Goal: Task Accomplishment & Management: Manage account settings

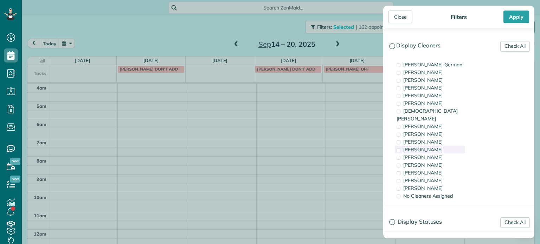
scroll to position [55, 0]
click at [441, 169] on div "[PERSON_NAME]" at bounding box center [430, 173] width 70 height 8
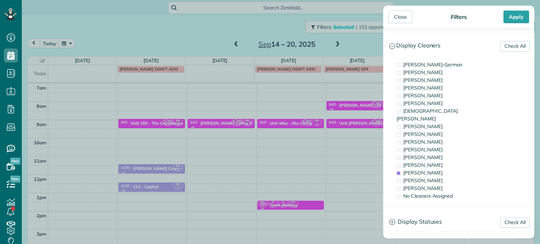
click at [333, 133] on div "Close Filters Apply Check All Display Cleaners [PERSON_NAME]-German [PERSON_NAM…" at bounding box center [270, 122] width 540 height 244
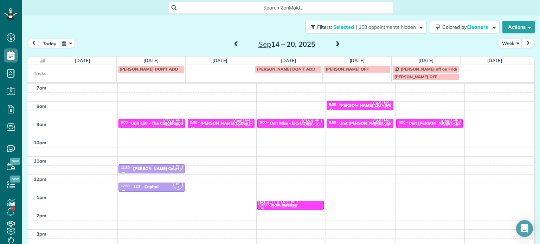
click at [234, 43] on span at bounding box center [236, 44] width 8 height 6
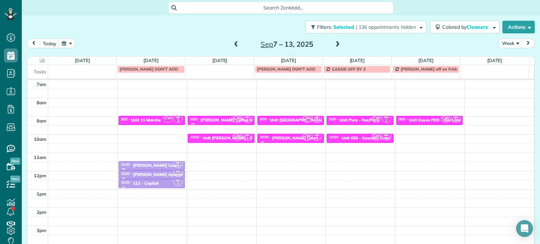
click at [234, 43] on span at bounding box center [236, 44] width 8 height 6
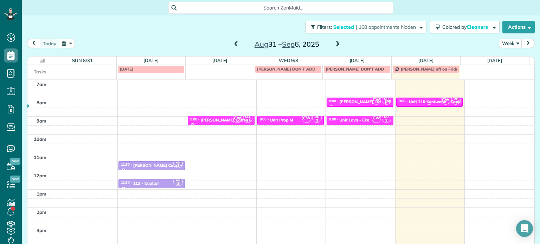
click at [418, 102] on div "Unit 210 Kentwood - Capital" at bounding box center [437, 101] width 56 height 5
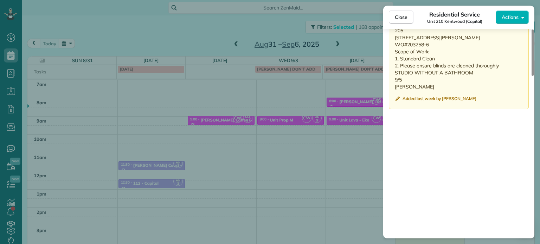
scroll to position [565, 0]
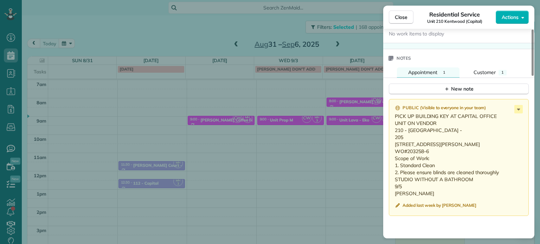
click at [284, 85] on div "Close Residential Service Unit [GEOGRAPHIC_DATA] (Capital) Actions Status Activ…" at bounding box center [270, 122] width 540 height 244
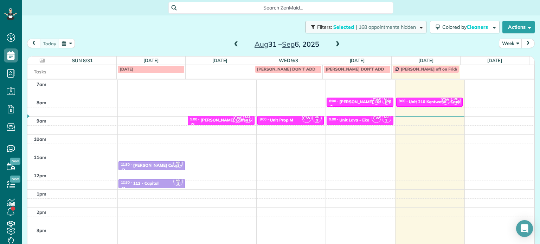
click at [369, 29] on span "| 168 appointments hidden" at bounding box center [386, 27] width 60 height 6
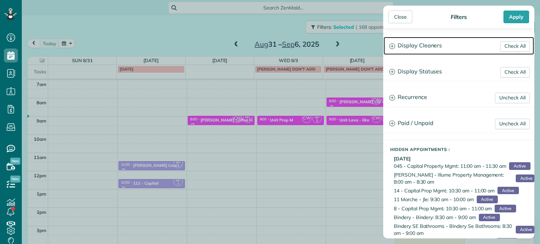
click at [430, 45] on h3 "Display Cleaners" at bounding box center [459, 46] width 150 height 18
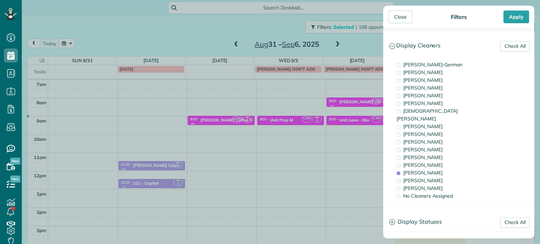
click at [309, 109] on div "Close Filters Apply Check All Display Cleaners [PERSON_NAME]-German [PERSON_NAM…" at bounding box center [270, 122] width 540 height 244
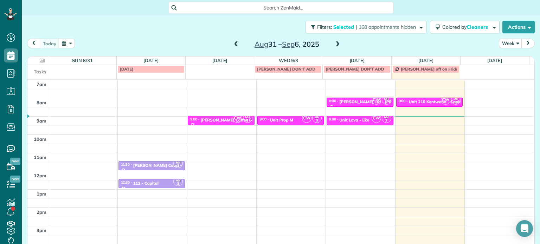
click at [337, 44] on span at bounding box center [338, 44] width 8 height 6
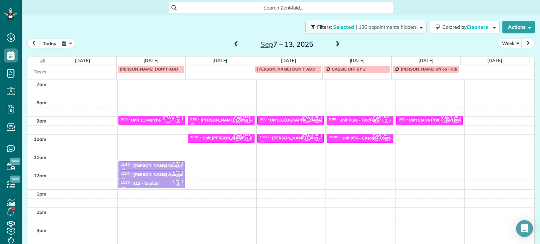
click at [388, 30] on button "Filters: Selected | 136 appointments hidden" at bounding box center [365, 27] width 121 height 13
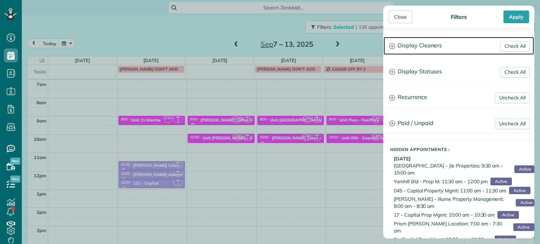
click at [407, 46] on h3 "Display Cleaners" at bounding box center [459, 46] width 150 height 18
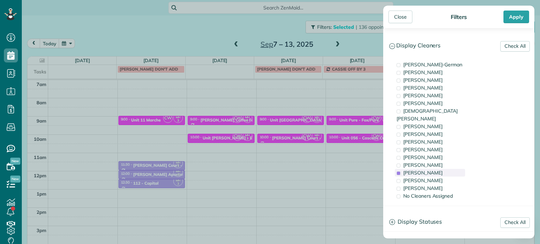
click at [451, 169] on div "[PERSON_NAME]" at bounding box center [430, 173] width 70 height 8
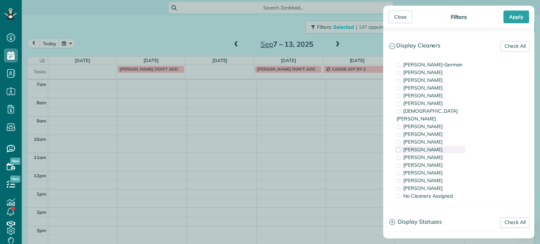
click at [446, 146] on div "[PERSON_NAME]" at bounding box center [430, 150] width 70 height 8
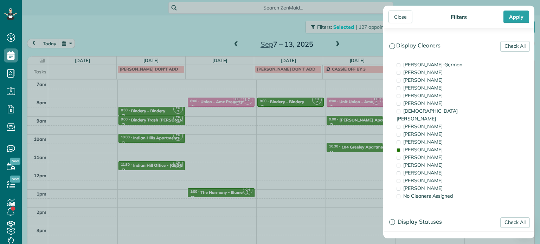
click at [299, 101] on div "Close Filters Apply Check All Display Cleaners [PERSON_NAME]-German [PERSON_NAM…" at bounding box center [270, 122] width 540 height 244
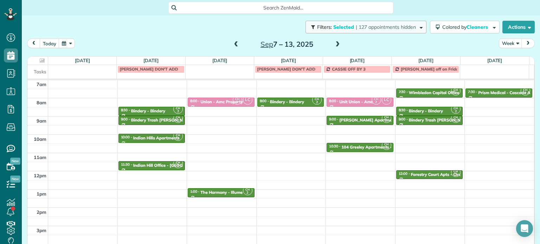
click at [372, 29] on span "| 127 appointments hidden" at bounding box center [386, 27] width 60 height 6
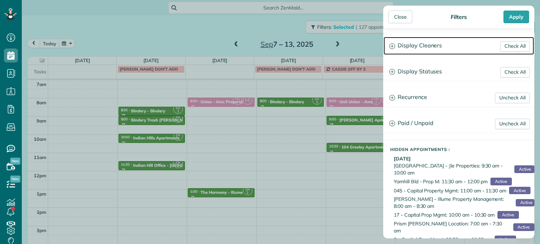
click at [445, 53] on h3 "Display Cleaners" at bounding box center [459, 46] width 150 height 18
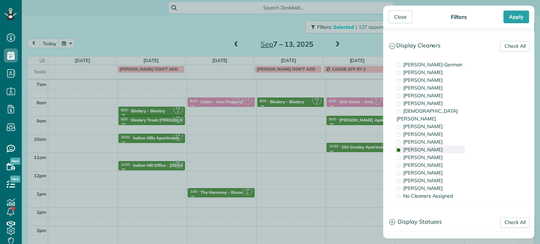
click at [446, 146] on div "[PERSON_NAME]" at bounding box center [430, 150] width 70 height 8
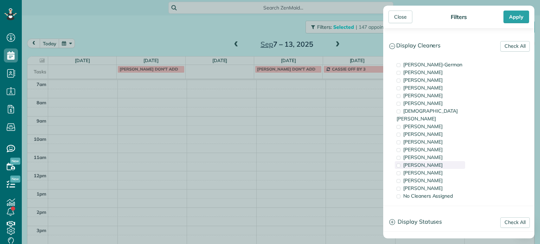
click at [447, 161] on div "[PERSON_NAME]" at bounding box center [430, 165] width 70 height 8
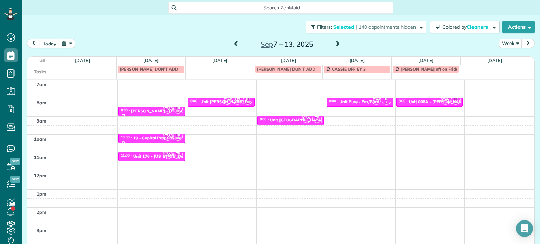
click at [268, 112] on div "Close Filters Apply Check All Display Cleaners [PERSON_NAME]-German [PERSON_NAM…" at bounding box center [270, 122] width 540 height 244
click at [441, 101] on span "CW" at bounding box center [445, 99] width 9 height 9
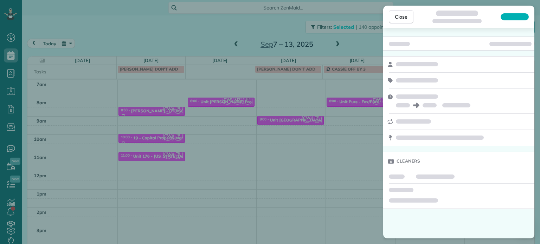
click at [371, 50] on div "Close Cleaners" at bounding box center [270, 122] width 540 height 244
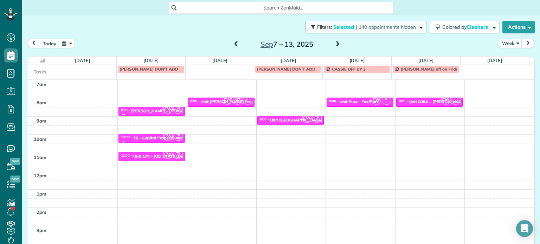
click at [386, 28] on span "| 140 appointments hidden" at bounding box center [386, 27] width 60 height 6
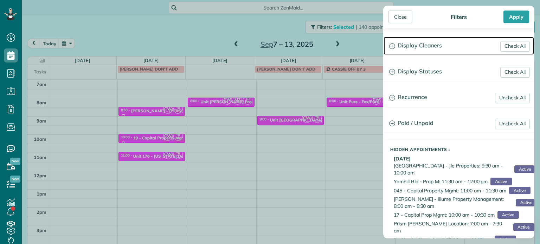
click at [415, 45] on h3 "Display Cleaners" at bounding box center [459, 46] width 150 height 18
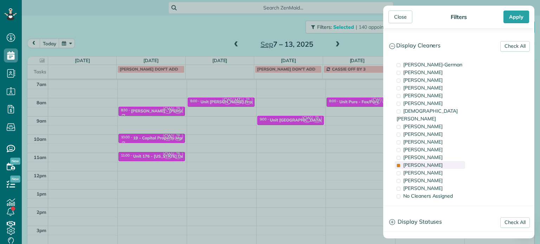
click at [450, 161] on div "[PERSON_NAME]" at bounding box center [430, 165] width 70 height 8
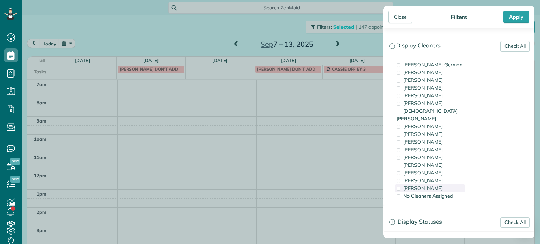
click at [455, 185] on div "[PERSON_NAME]" at bounding box center [430, 189] width 70 height 8
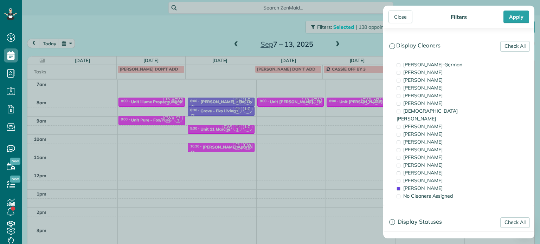
click at [323, 137] on div "Close Filters Apply Check All Display Cleaners [PERSON_NAME]-German [PERSON_NAM…" at bounding box center [270, 122] width 540 height 244
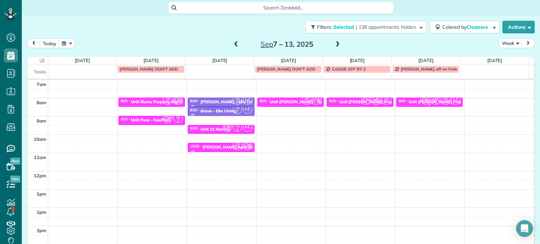
click at [431, 102] on span "MZ" at bounding box center [435, 99] width 9 height 9
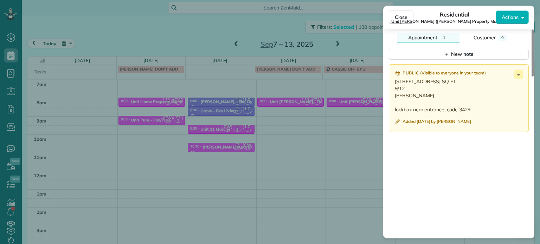
scroll to position [633, 0]
click at [398, 19] on span "Close" at bounding box center [401, 17] width 13 height 7
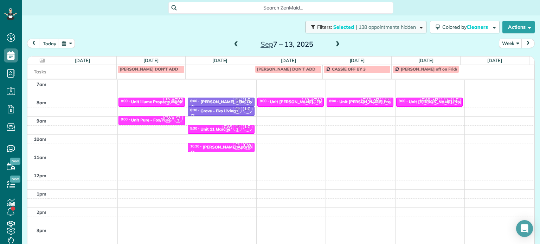
click at [360, 32] on button "Filters: Selected | 138 appointments hidden" at bounding box center [365, 27] width 121 height 13
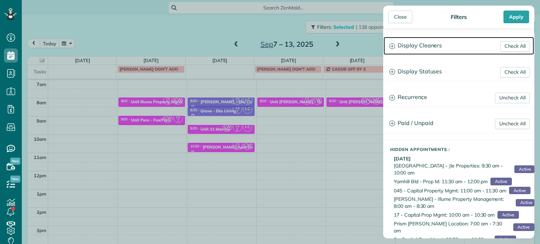
click at [425, 43] on h3 "Display Cleaners" at bounding box center [459, 46] width 150 height 18
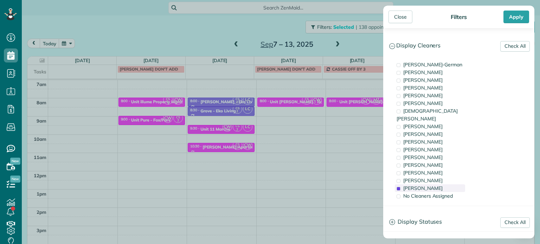
click at [448, 185] on div "[PERSON_NAME]" at bounding box center [430, 189] width 70 height 8
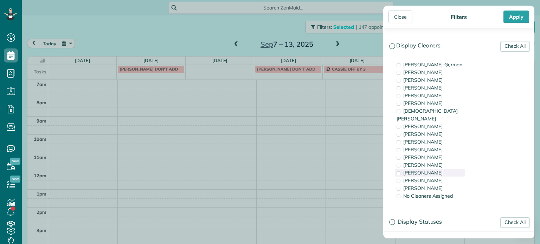
click at [449, 169] on div "[PERSON_NAME]" at bounding box center [430, 173] width 70 height 8
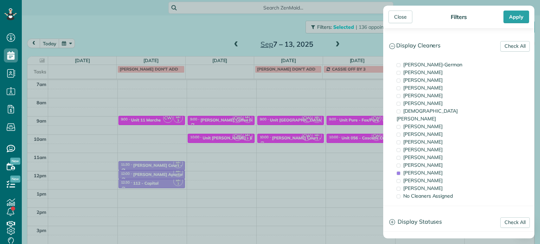
click at [346, 128] on div "Close Filters Apply Check All Display Cleaners [PERSON_NAME]-German [PERSON_NAM…" at bounding box center [270, 122] width 540 height 244
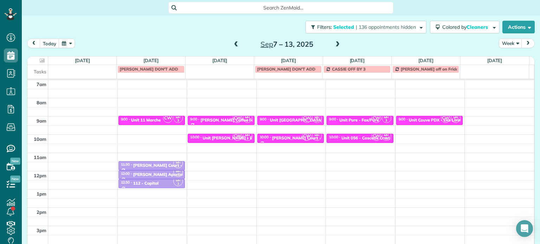
click at [337, 46] on span at bounding box center [338, 44] width 8 height 6
